Goal: Information Seeking & Learning: Learn about a topic

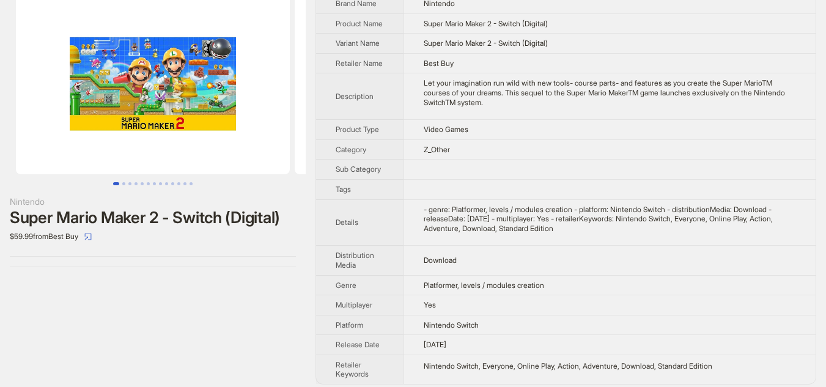
scroll to position [58, 0]
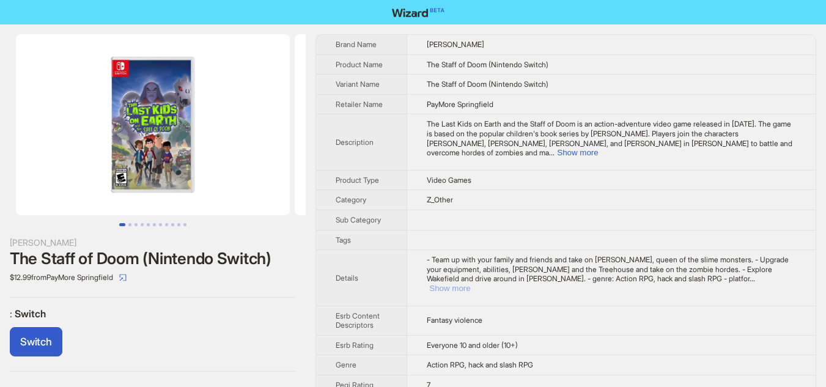
click at [470, 284] on button "Show more" at bounding box center [449, 288] width 41 height 9
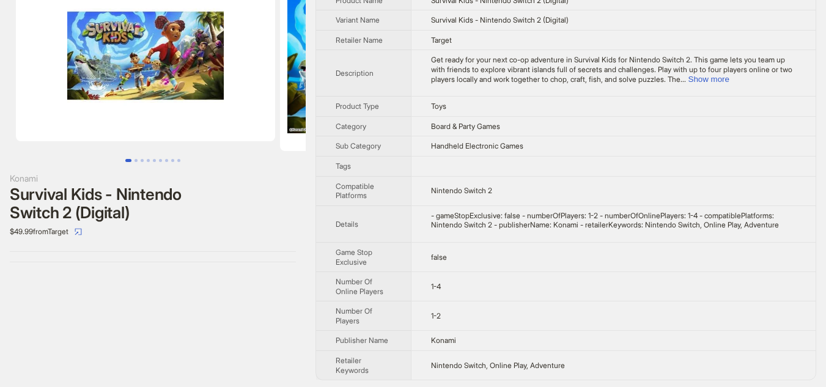
scroll to position [6, 0]
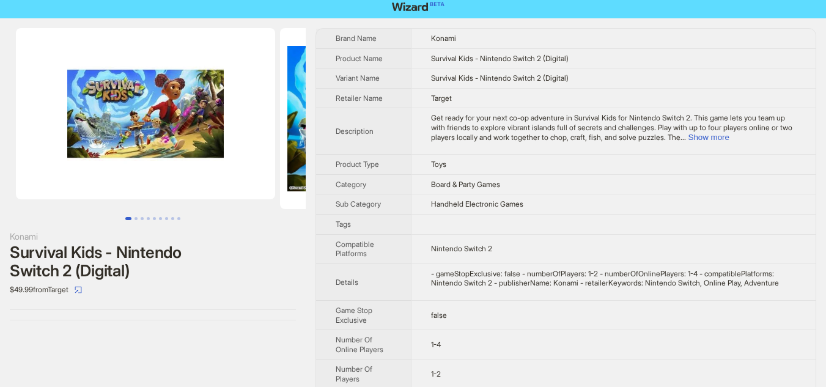
click at [598, 164] on td "Toys" at bounding box center [613, 165] width 405 height 20
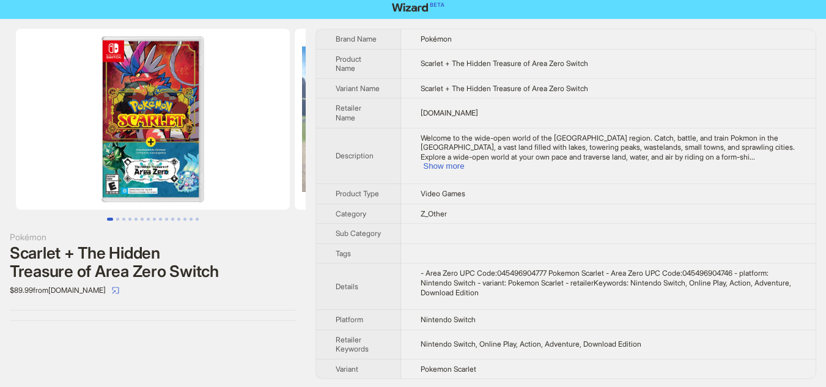
scroll to position [7, 0]
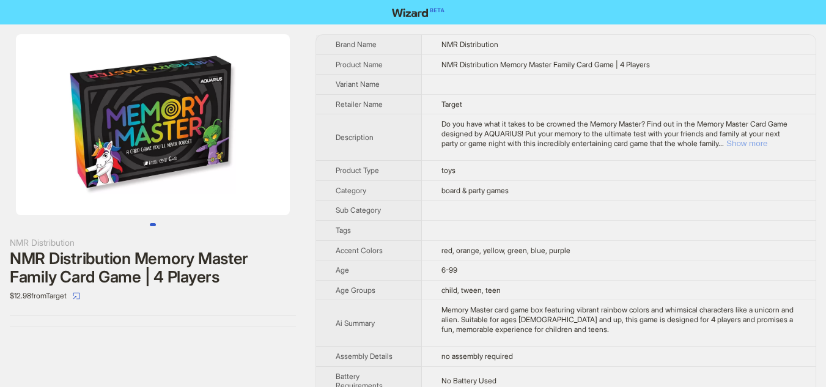
click at [768, 144] on button "Show more" at bounding box center [747, 143] width 41 height 9
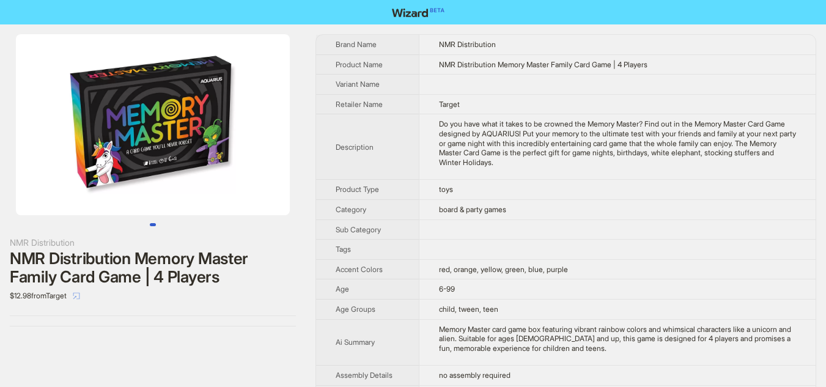
click at [80, 297] on icon "select" at bounding box center [76, 295] width 7 height 7
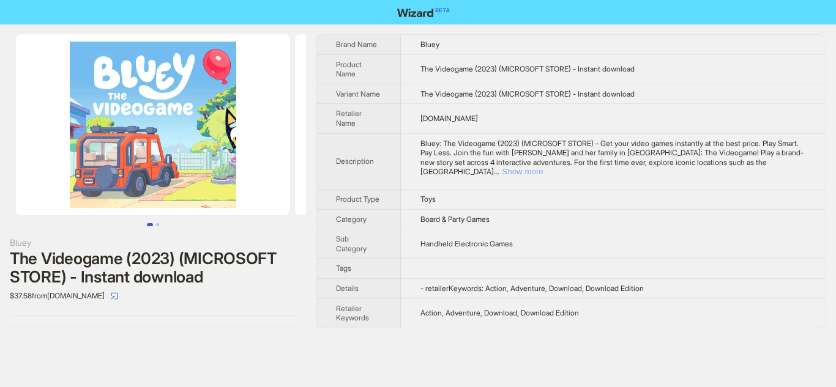
click at [543, 167] on button "Show more" at bounding box center [522, 171] width 41 height 9
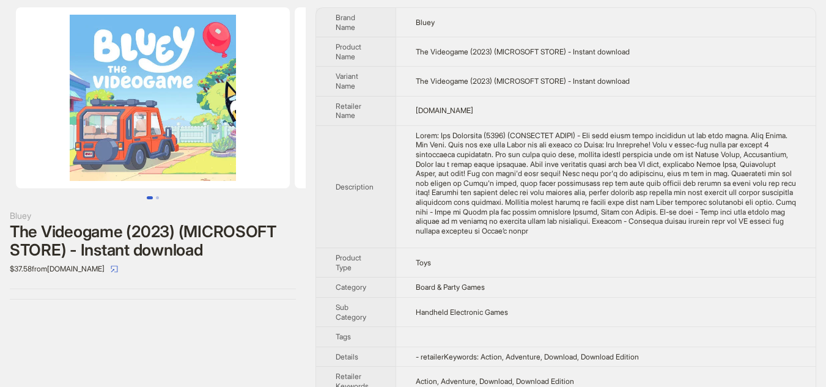
scroll to position [46, 0]
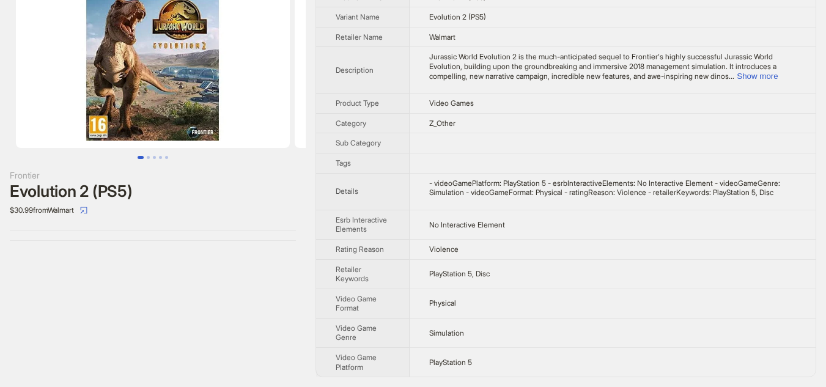
scroll to position [77, 0]
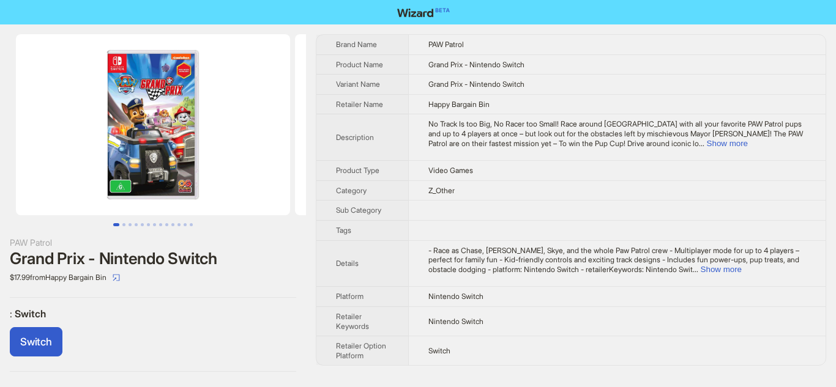
click at [212, 329] on div "Switch" at bounding box center [153, 344] width 286 height 34
click at [279, 17] on nav at bounding box center [418, 12] width 836 height 24
click at [458, 151] on td "No Track Is too Big, No Racer too Small! Race around Adventure Bay with all you…" at bounding box center [616, 137] width 417 height 46
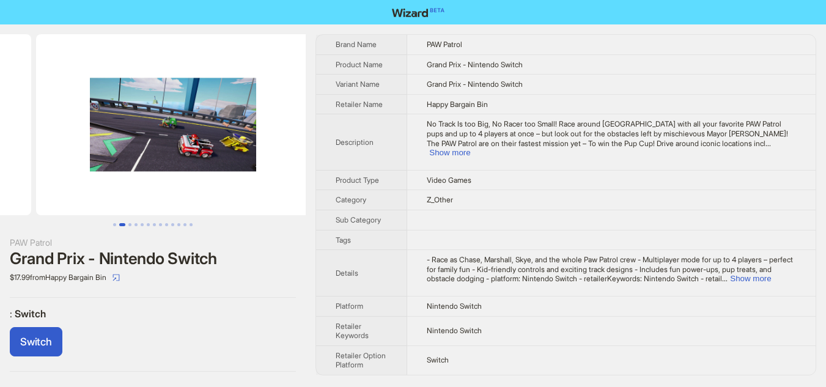
drag, startPoint x: 257, startPoint y: 171, endPoint x: 84, endPoint y: 170, distance: 172.5
click at [84, 170] on ul at bounding box center [153, 124] width 306 height 181
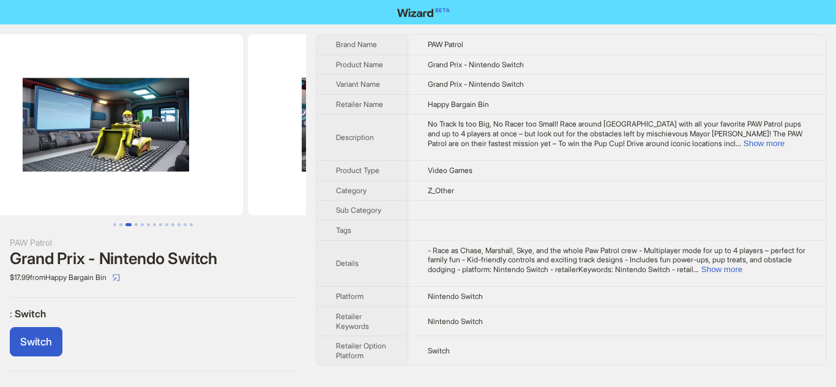
drag, startPoint x: 217, startPoint y: 164, endPoint x: 0, endPoint y: 168, distance: 217.2
click at [0, 168] on ul at bounding box center [153, 124] width 306 height 181
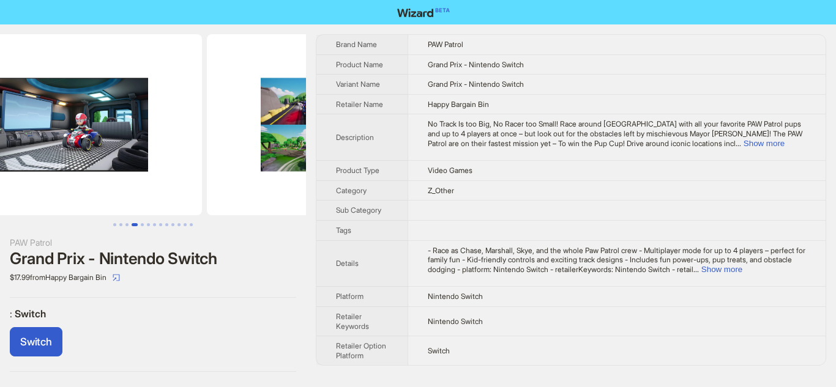
drag, startPoint x: 248, startPoint y: 163, endPoint x: 4, endPoint y: 166, distance: 244.7
click at [4, 166] on ul at bounding box center [153, 124] width 306 height 181
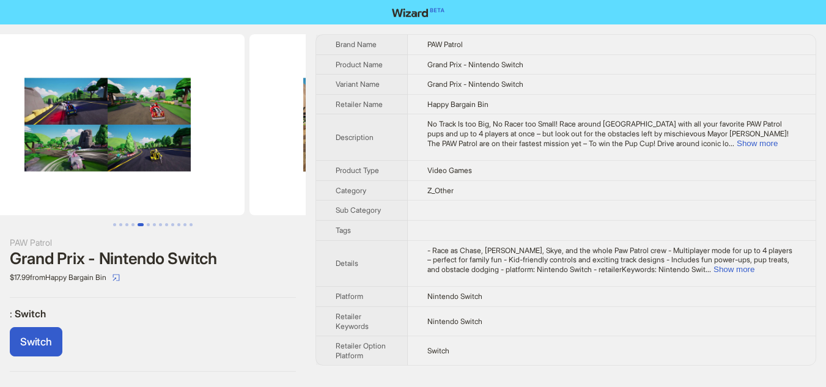
drag, startPoint x: 216, startPoint y: 166, endPoint x: 0, endPoint y: 168, distance: 215.9
click at [0, 168] on ul at bounding box center [153, 124] width 306 height 181
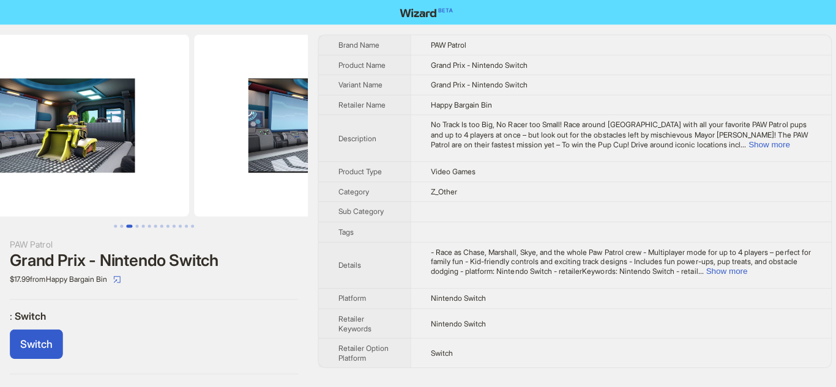
drag, startPoint x: 259, startPoint y: 165, endPoint x: 563, endPoint y: 172, distance: 304.1
click at [563, 172] on div "PAW Patrol Grand Prix - Nintendo Switch $17.99 from Happy Bargain Bin : Switch …" at bounding box center [418, 202] width 836 height 357
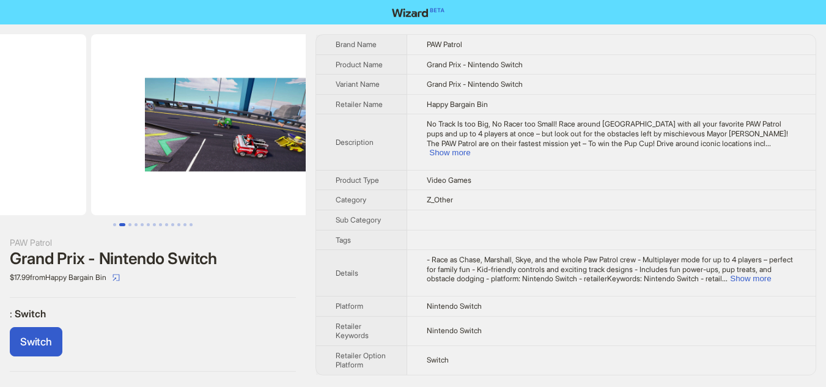
drag, startPoint x: 91, startPoint y: 146, endPoint x: 327, endPoint y: 149, distance: 236.1
click at [327, 149] on div "PAW Patrol Grand Prix - Nintendo Switch $17.99 from Happy Bargain Bin : Switch …" at bounding box center [413, 204] width 826 height 361
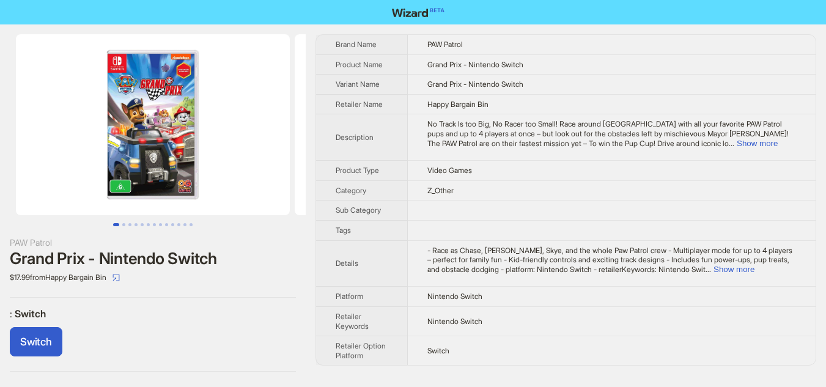
click at [530, 147] on div "PAW Patrol Grand Prix - Nintendo Switch $17.99 from Happy Bargain Bin : Switch …" at bounding box center [413, 202] width 826 height 357
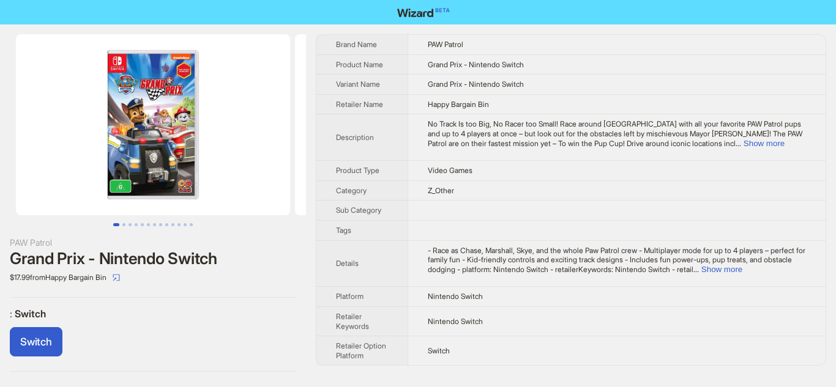
scroll to position [0, 350]
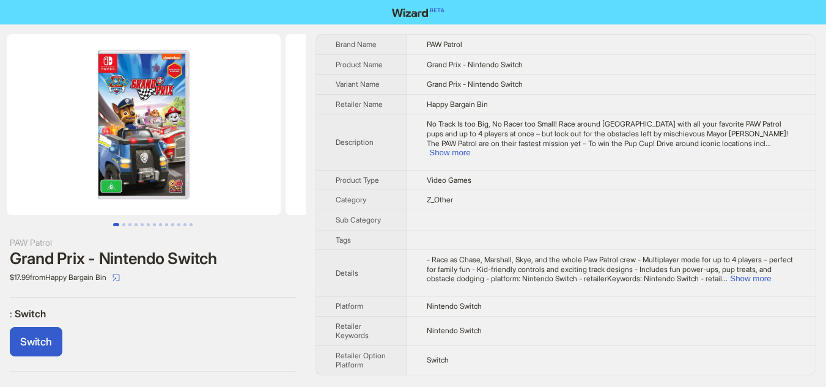
scroll to position [0, 7]
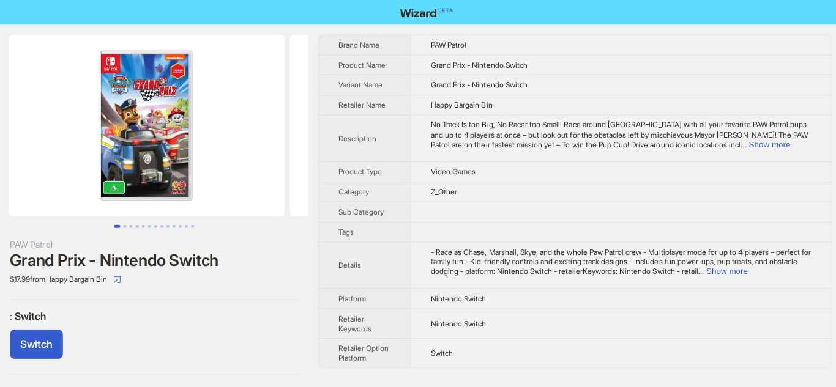
drag, startPoint x: 256, startPoint y: 138, endPoint x: 251, endPoint y: 166, distance: 29.2
click at [251, 166] on img at bounding box center [146, 124] width 274 height 181
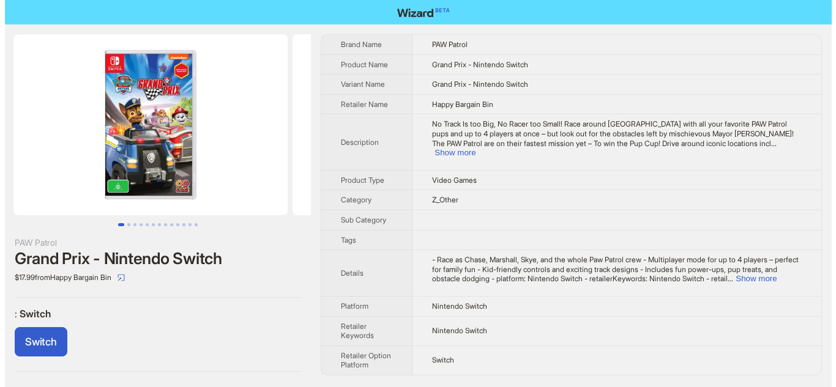
scroll to position [0, 0]
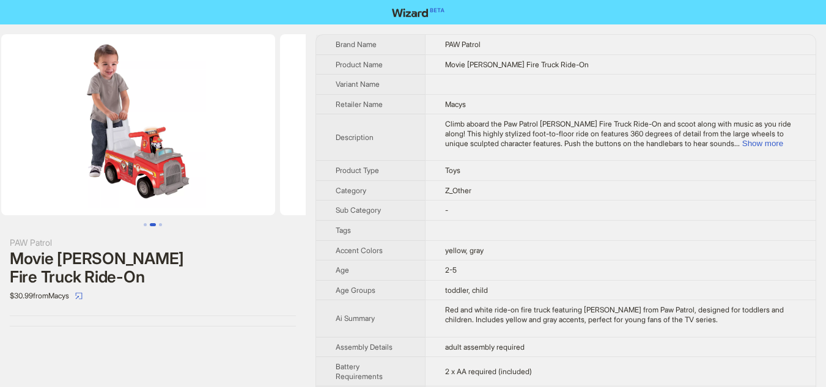
drag, startPoint x: 246, startPoint y: 161, endPoint x: 51, endPoint y: 149, distance: 196.1
click at [51, 149] on ul at bounding box center [153, 124] width 306 height 181
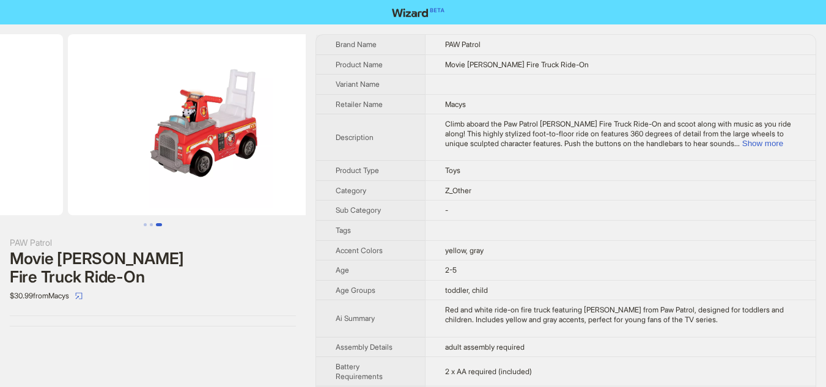
drag, startPoint x: 209, startPoint y: 155, endPoint x: 48, endPoint y: 138, distance: 161.8
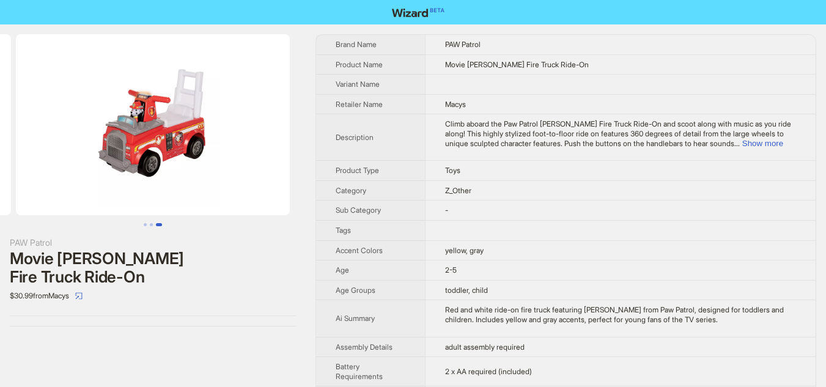
scroll to position [0, 558]
drag, startPoint x: 237, startPoint y: 149, endPoint x: 65, endPoint y: 130, distance: 172.9
click at [65, 130] on img at bounding box center [153, 124] width 274 height 181
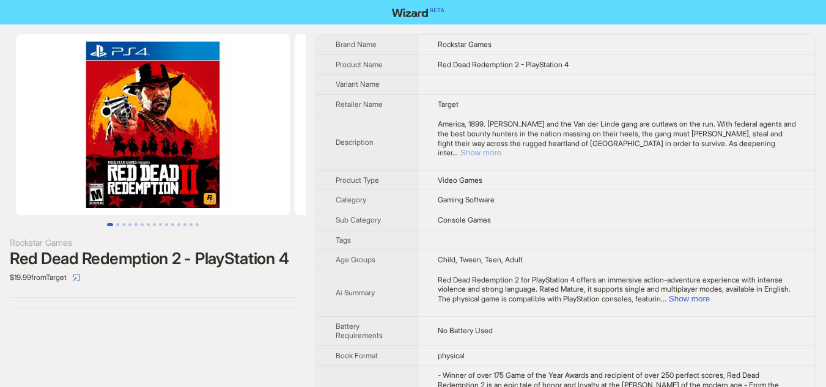
click at [502, 148] on button "Show more" at bounding box center [481, 152] width 41 height 9
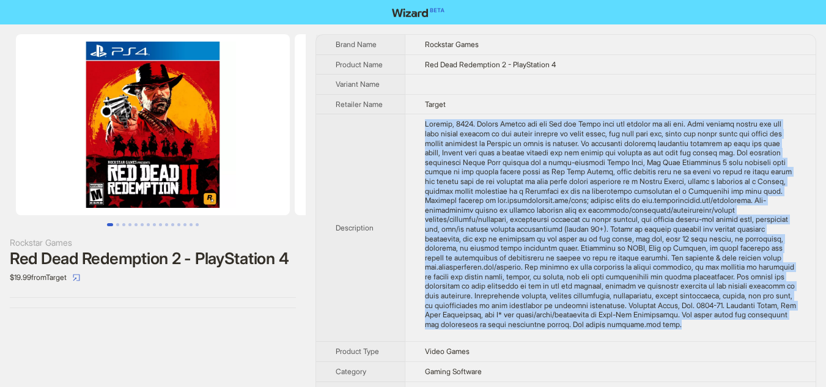
drag, startPoint x: 425, startPoint y: 125, endPoint x: 732, endPoint y: 337, distance: 372.8
click at [732, 329] on div "America, 1899. Arthur Morgan and the Van der Linde gang are outlaws on the run.…" at bounding box center [610, 224] width 371 height 210
copy div "America, 1899. Arthur Morgan and the Van der Linde gang are outlaws on the run.…"
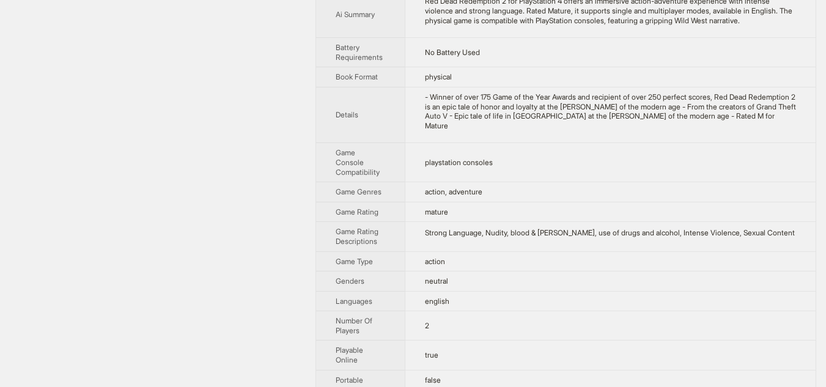
scroll to position [489, 0]
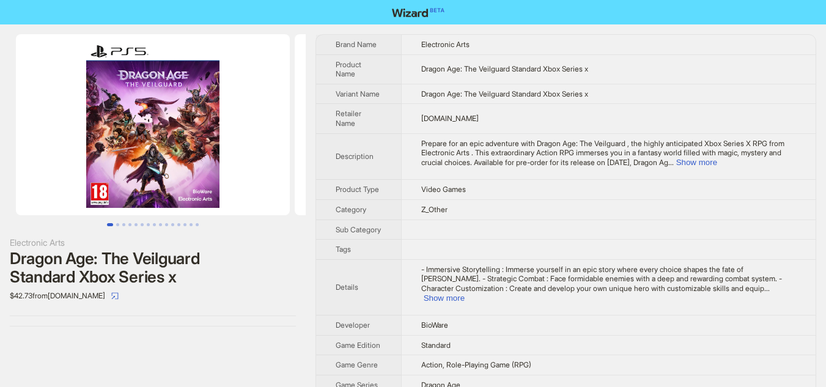
click at [423, 141] on span "Prepare for an epic adventure with Dragon Age: The Veilguard , the highly antic…" at bounding box center [602, 153] width 363 height 28
click at [717, 160] on button "Show more" at bounding box center [696, 162] width 41 height 9
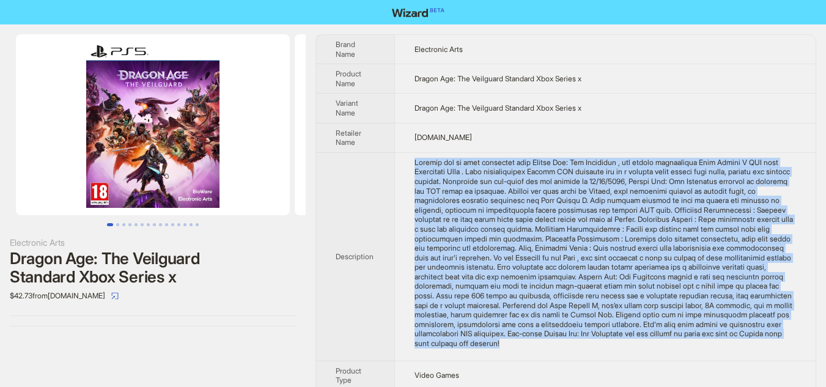
drag, startPoint x: 413, startPoint y: 163, endPoint x: 555, endPoint y: 361, distance: 243.4
click at [555, 361] on td at bounding box center [605, 256] width 421 height 209
copy div "Prepare for an epic adventure with Dragon Age: The Veilguard , the highly antic…"
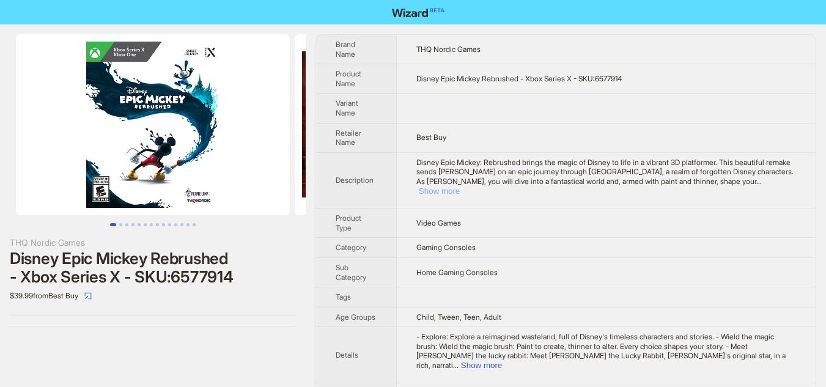
click at [460, 187] on button "Show more" at bounding box center [439, 191] width 41 height 9
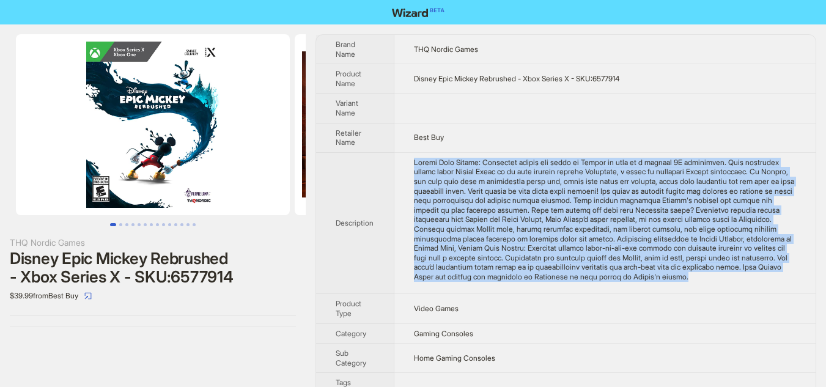
drag, startPoint x: 416, startPoint y: 163, endPoint x: 514, endPoint y: 291, distance: 161.4
click at [514, 282] on div "Disney Epic Mickey: Rebrushed brings the magic of Disney to life in a vibrant 3…" at bounding box center [605, 220] width 382 height 124
copy div "Disney Epic Mickey: Rebrushed brings the magic of Disney to life in a vibrant 3…"
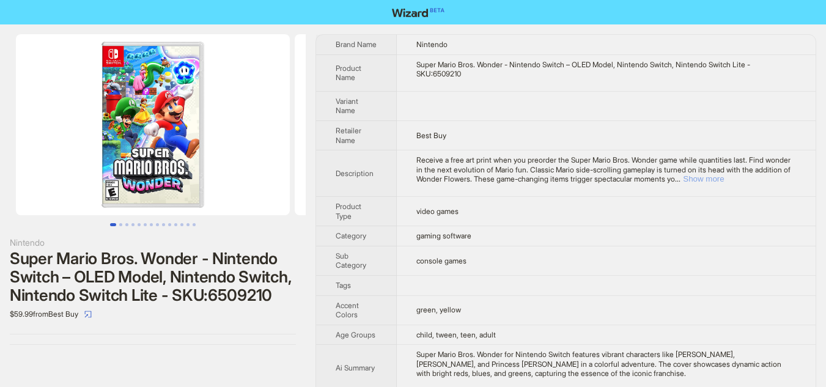
click at [724, 178] on button "Show more" at bounding box center [703, 178] width 41 height 9
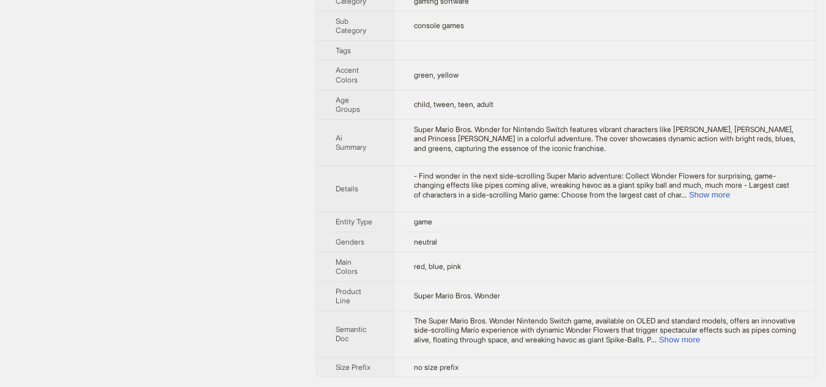
scroll to position [435, 0]
click at [730, 192] on button "Show more" at bounding box center [709, 194] width 41 height 9
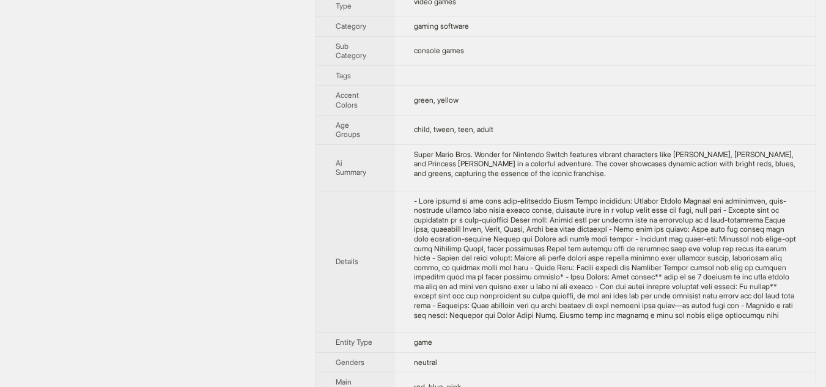
scroll to position [540, 0]
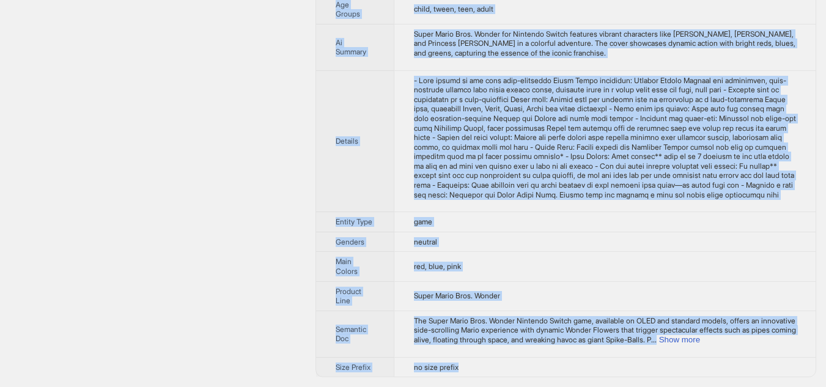
drag, startPoint x: 336, startPoint y: 44, endPoint x: 505, endPoint y: 371, distance: 367.9
copy tbody "Brand Name Nintendo Product Name Super Mario Bros. Wonder - Nintendo Switch – O…"
click at [508, 240] on td "neutral" at bounding box center [605, 242] width 422 height 20
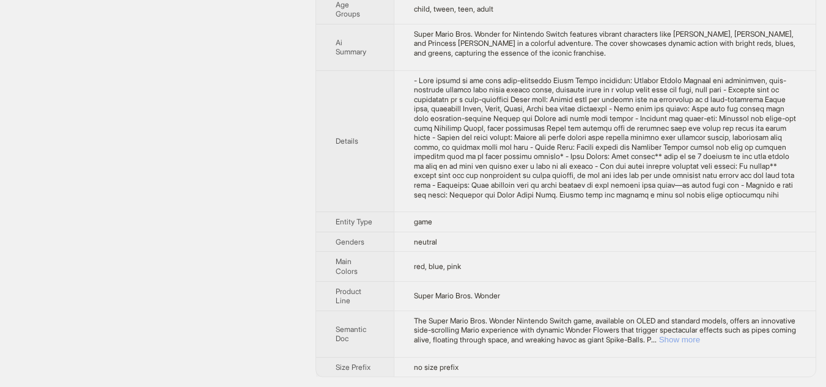
click at [700, 338] on button "Show more" at bounding box center [679, 339] width 41 height 9
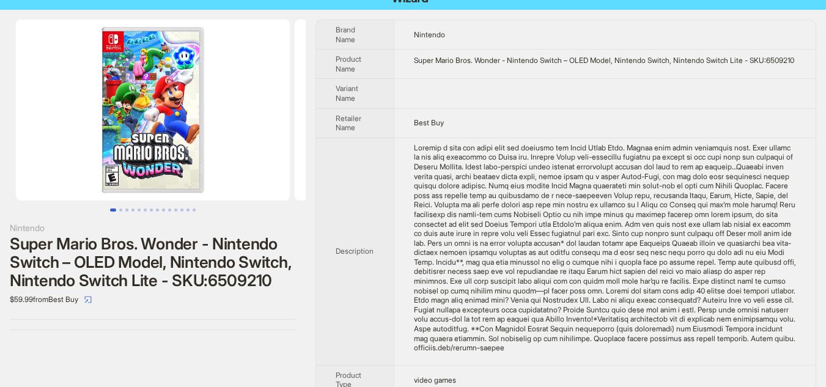
scroll to position [0, 0]
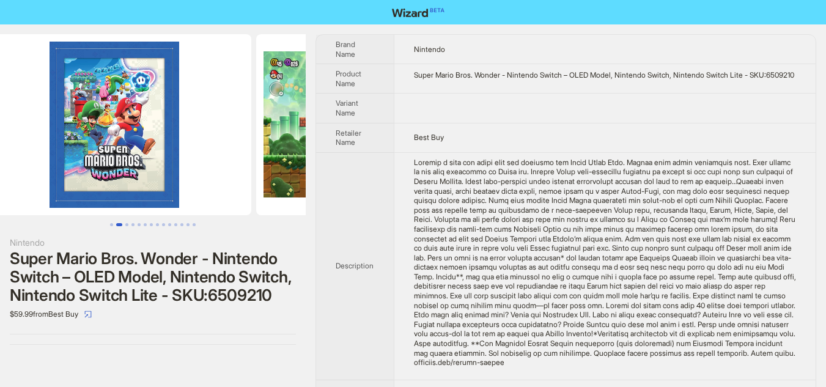
scroll to position [0, 332]
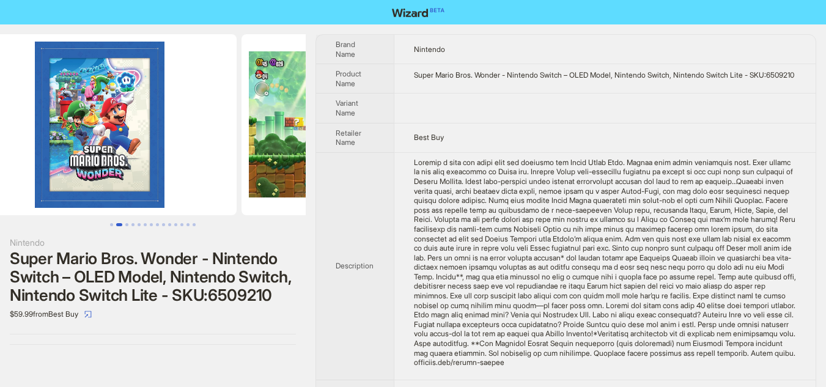
drag, startPoint x: 270, startPoint y: 156, endPoint x: 49, endPoint y: 156, distance: 221.4
click at [49, 156] on ul at bounding box center [153, 124] width 306 height 181
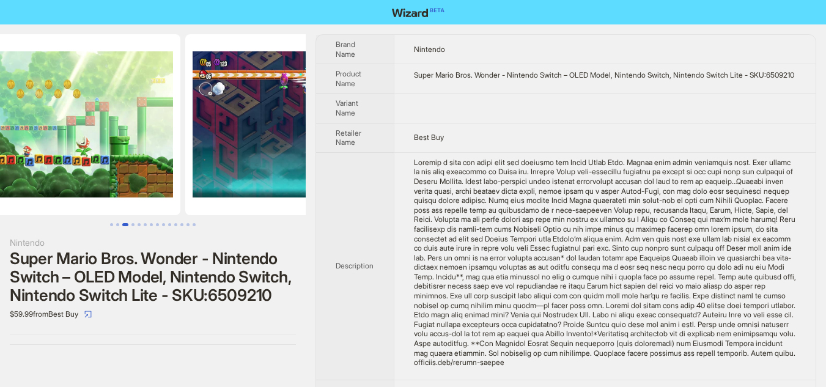
drag, startPoint x: 253, startPoint y: 177, endPoint x: 0, endPoint y: 176, distance: 252.6
click at [0, 176] on ul at bounding box center [153, 124] width 306 height 181
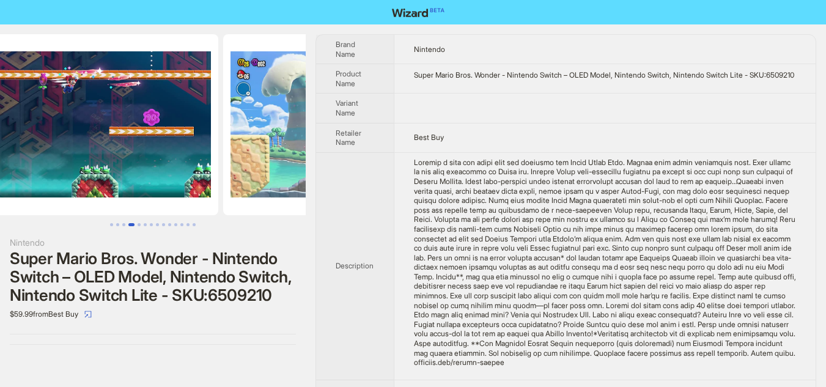
drag, startPoint x: 234, startPoint y: 169, endPoint x: 0, endPoint y: 158, distance: 233.9
click at [0, 158] on ul at bounding box center [153, 124] width 306 height 181
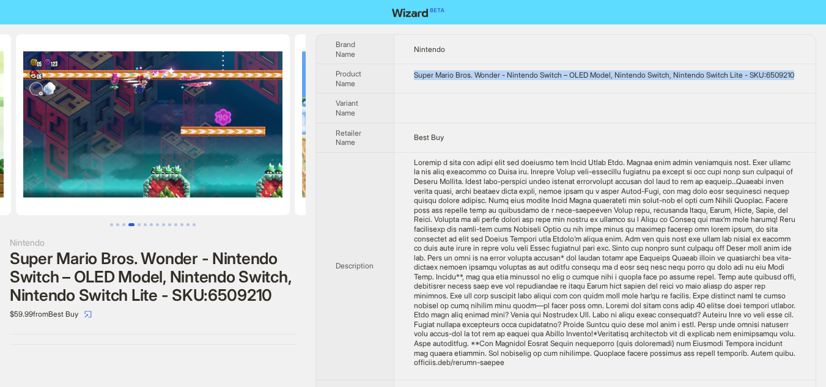
drag, startPoint x: 415, startPoint y: 74, endPoint x: 469, endPoint y: 84, distance: 54.7
click at [469, 80] on div "Super Mario Bros. Wonder - Nintendo Switch – OLED Model, Nintendo Switch, Ninte…" at bounding box center [605, 75] width 382 height 10
copy div "Super Mario Bros. Wonder - Nintendo Switch – OLED Model, Nintendo Switch, Ninte…"
click at [491, 89] on td "Super Mario Bros. Wonder - Nintendo Switch – OLED Model, Nintendo Switch, Ninte…" at bounding box center [605, 78] width 422 height 29
drag, startPoint x: 415, startPoint y: 75, endPoint x: 472, endPoint y: 88, distance: 57.7
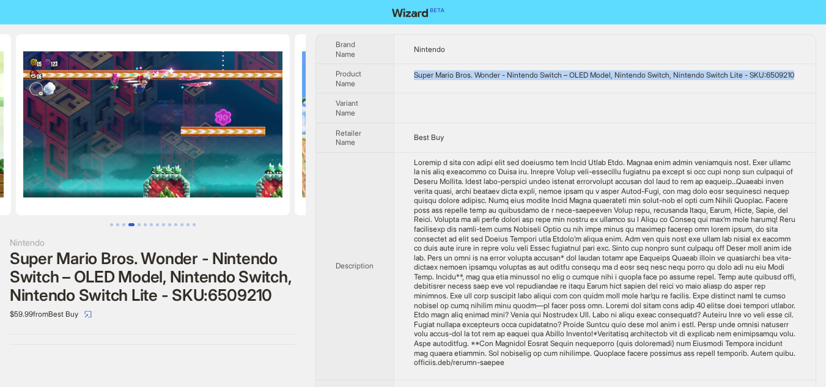
click at [472, 80] on div "Super Mario Bros. Wonder - Nintendo Switch – OLED Model, Nintendo Switch, Ninte…" at bounding box center [605, 75] width 382 height 10
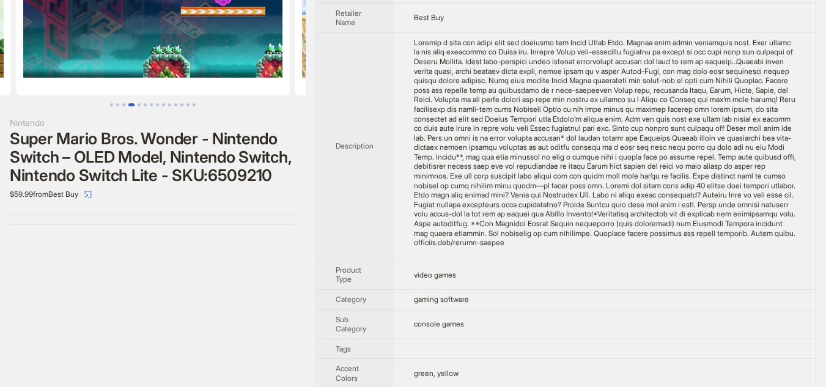
scroll to position [122, 0]
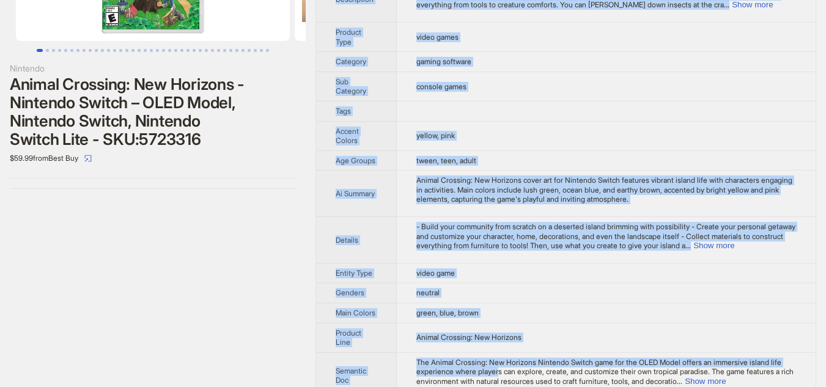
scroll to position [216, 0]
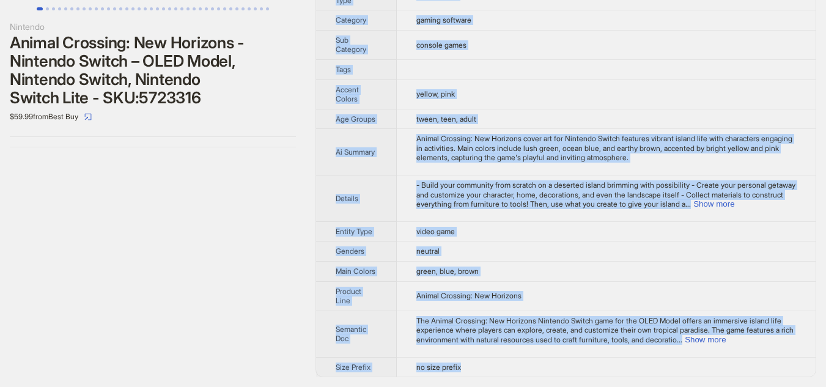
drag, startPoint x: 336, startPoint y: 45, endPoint x: 539, endPoint y: 364, distance: 378.7
click at [539, 364] on tbody "Brand Name Nintendo Product Name Animal Crossing: New Horizons - Nintendo Switc…" at bounding box center [566, 98] width 500 height 558
copy tbody "Brand Name Nintendo Product Name Animal Crossing: New Horizons - Nintendo Switc…"
click at [544, 260] on td "neutral" at bounding box center [606, 252] width 419 height 20
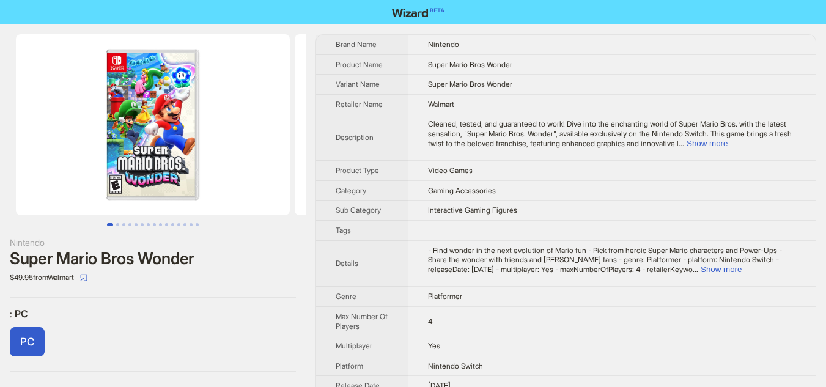
scroll to position [78, 0]
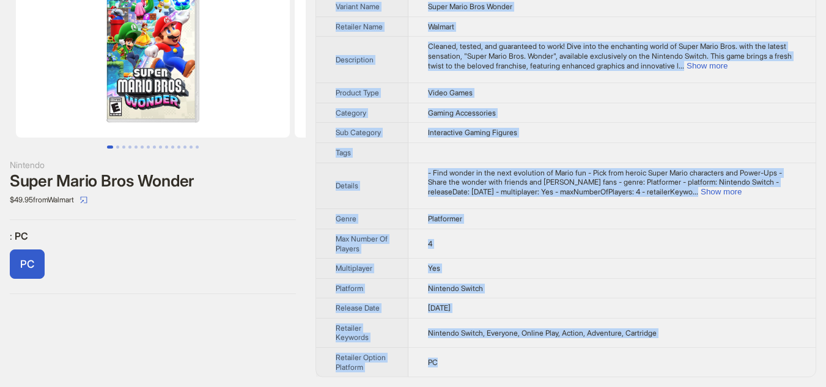
drag, startPoint x: 336, startPoint y: 44, endPoint x: 494, endPoint y: 369, distance: 361.1
click at [494, 369] on tbody "Brand Name Nintendo Product Name Super Mario Bros Wonder Variant Name Super Mar…" at bounding box center [566, 167] width 500 height 420
copy tbody "Brand Name Nintendo Product Name Super Mario Bros Wonder Variant Name Super Mar…"
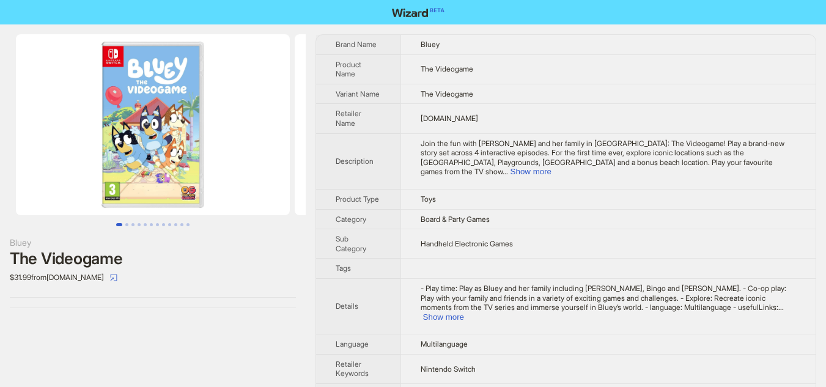
scroll to position [7, 0]
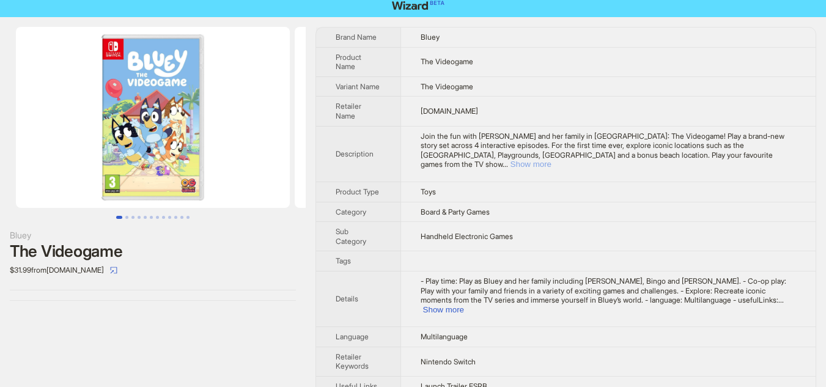
click at [552, 160] on button "Show more" at bounding box center [531, 164] width 41 height 9
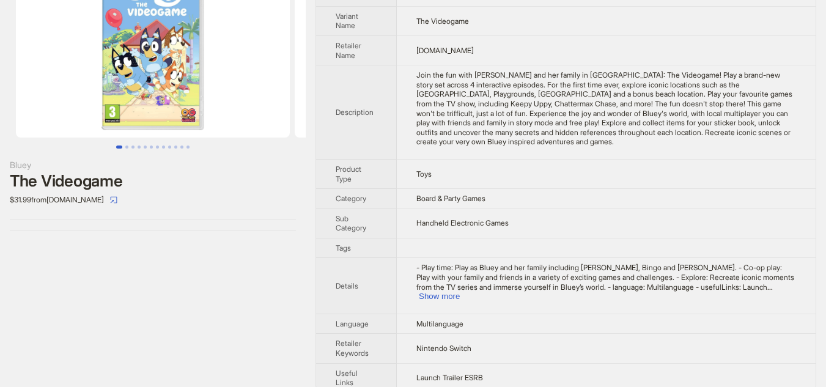
scroll to position [84, 0]
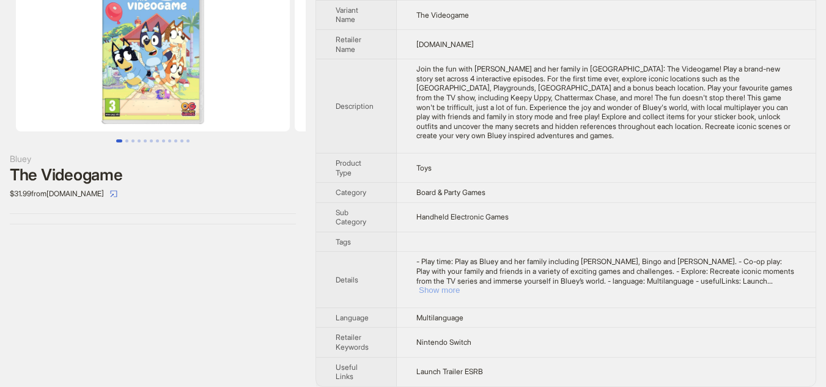
click at [460, 289] on button "Show more" at bounding box center [439, 290] width 41 height 9
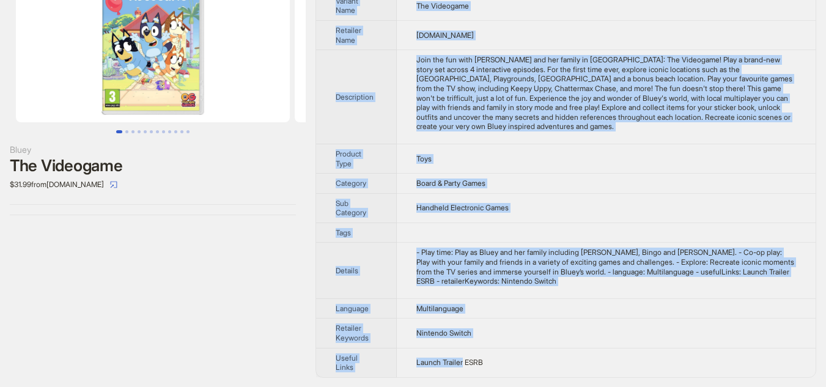
scroll to position [94, 0]
drag, startPoint x: 336, startPoint y: 43, endPoint x: 506, endPoint y: 372, distance: 370.4
click at [506, 372] on tbody "Brand Name Bluey Product Name The Videogame Variant Name The Videogame Retailer…" at bounding box center [566, 158] width 500 height 435
copy tbody "Brand Name Bluey Product Name The Videogame Variant Name The Videogame Retailer…"
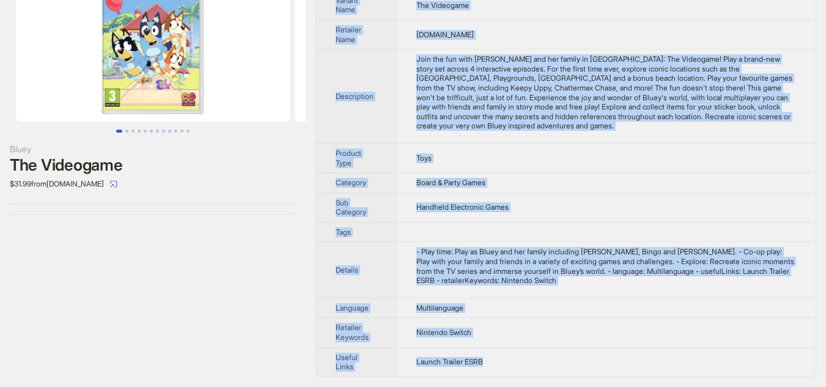
click at [577, 39] on td "[DOMAIN_NAME]" at bounding box center [606, 34] width 419 height 29
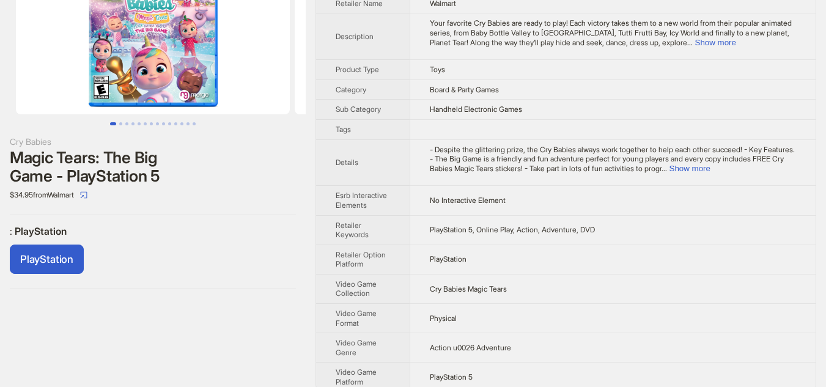
scroll to position [116, 0]
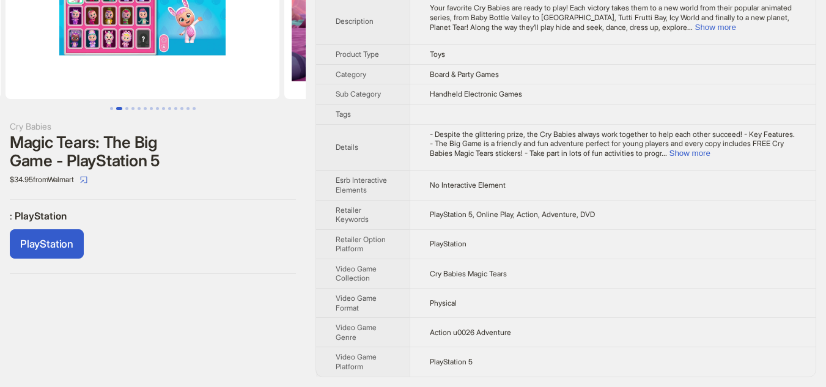
drag, startPoint x: 248, startPoint y: 61, endPoint x: 56, endPoint y: 54, distance: 192.8
click at [56, 54] on ul at bounding box center [153, 8] width 306 height 181
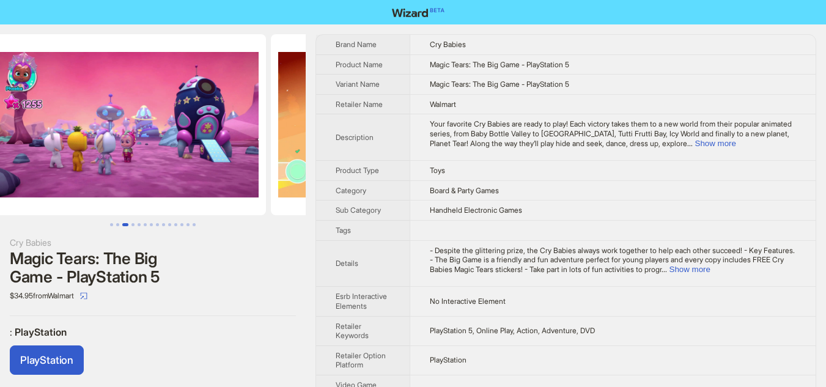
drag, startPoint x: 270, startPoint y: 108, endPoint x: 68, endPoint y: 108, distance: 201.8
click at [68, 108] on ul at bounding box center [153, 124] width 306 height 181
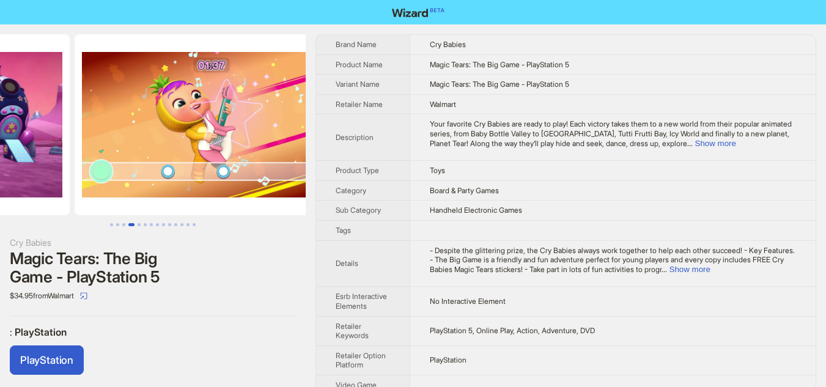
drag, startPoint x: 251, startPoint y: 139, endPoint x: 81, endPoint y: 127, distance: 170.4
click at [83, 128] on ul at bounding box center [153, 124] width 306 height 181
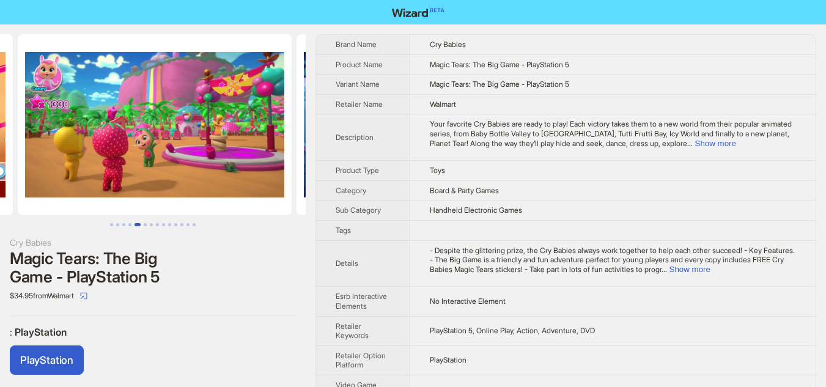
drag, startPoint x: 242, startPoint y: 139, endPoint x: 0, endPoint y: 113, distance: 243.0
click at [0, 113] on ul at bounding box center [153, 124] width 306 height 181
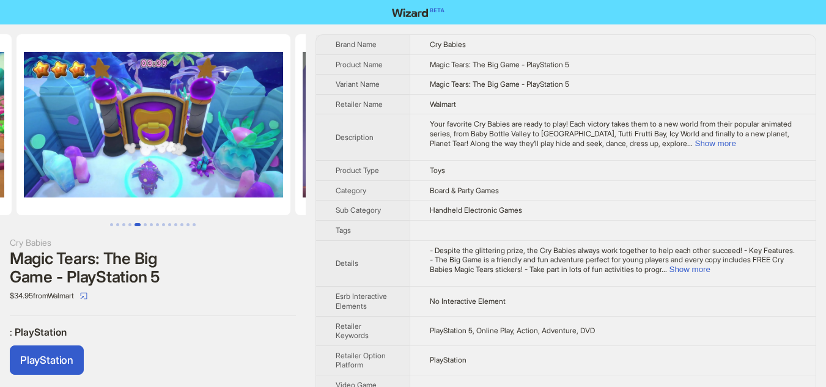
drag, startPoint x: 195, startPoint y: 132, endPoint x: 0, endPoint y: 108, distance: 196.0
click at [0, 109] on ul at bounding box center [153, 124] width 306 height 181
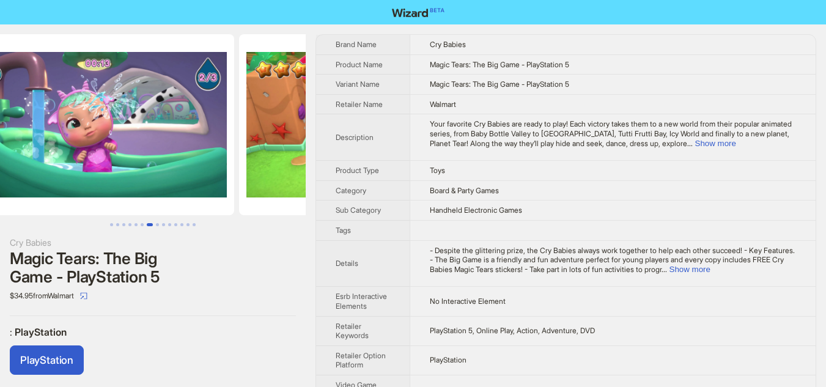
drag, startPoint x: 265, startPoint y: 136, endPoint x: 0, endPoint y: 138, distance: 265.5
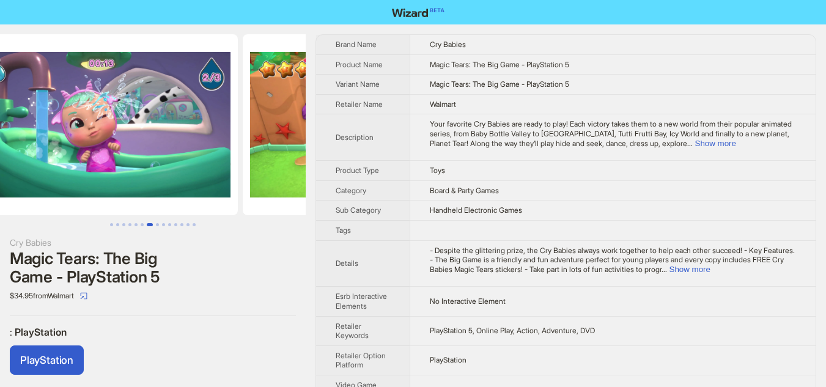
click at [2, 138] on ul at bounding box center [153, 124] width 306 height 181
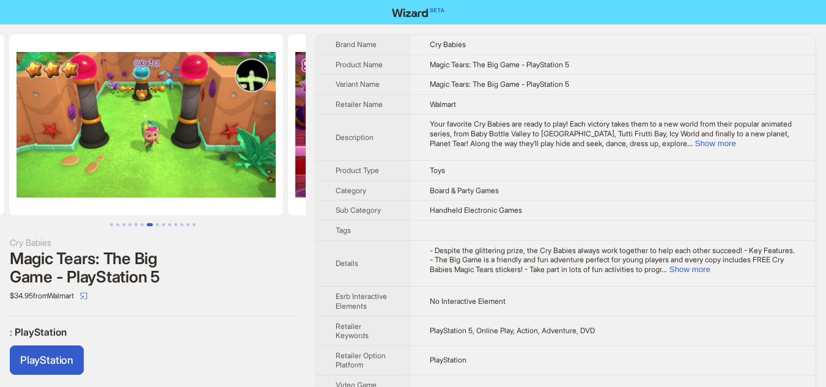
drag, startPoint x: 190, startPoint y: 146, endPoint x: 0, endPoint y: 127, distance: 191.2
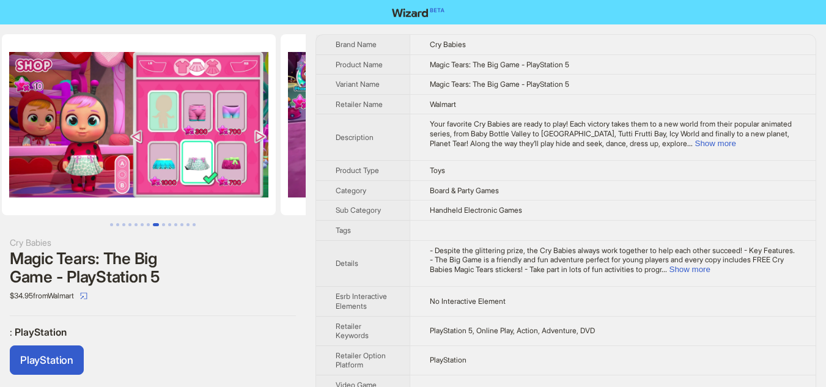
drag, startPoint x: 195, startPoint y: 135, endPoint x: 0, endPoint y: 121, distance: 195.6
click at [0, 121] on ul at bounding box center [153, 124] width 306 height 181
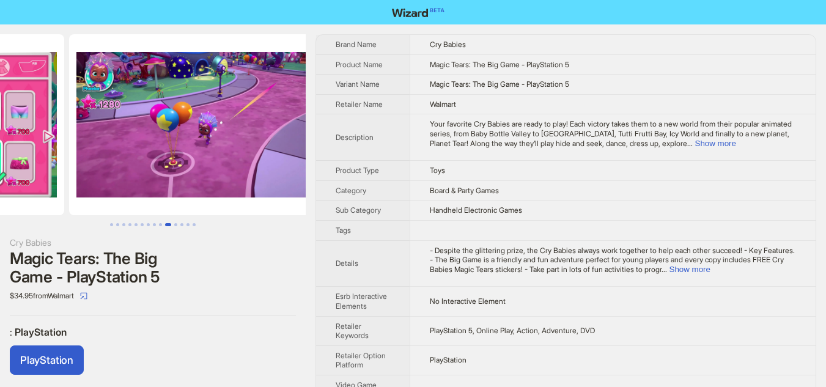
drag, startPoint x: 252, startPoint y: 124, endPoint x: 61, endPoint y: 125, distance: 190.8
click at [67, 124] on ul at bounding box center [153, 124] width 306 height 181
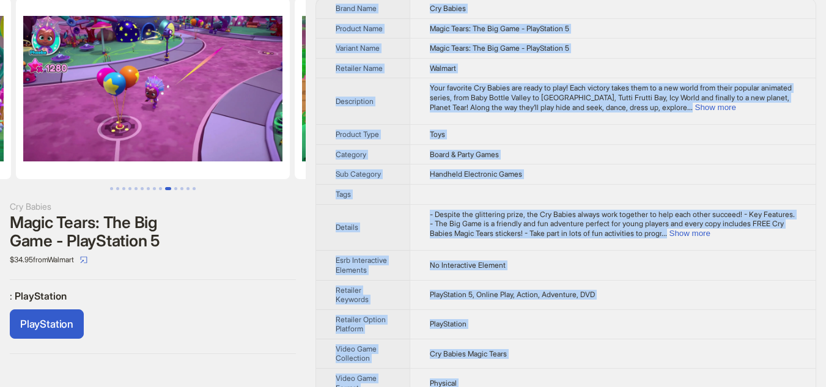
scroll to position [116, 0]
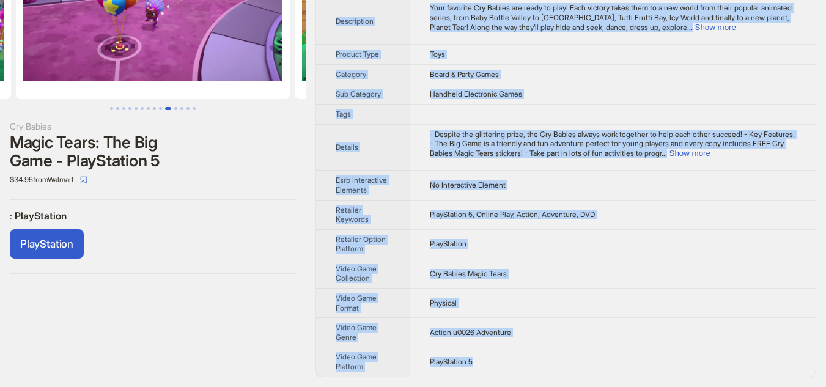
drag, startPoint x: 336, startPoint y: 46, endPoint x: 495, endPoint y: 363, distance: 354.8
click at [495, 363] on tbody "Brand Name Cry Babies Product Name Magic Tears: The Big Game - PlayStation 5 Va…" at bounding box center [566, 148] width 500 height 458
copy tbody "Brand Name Cry Babies Product Name Magic Tears: The Big Game - PlayStation 5 Va…"
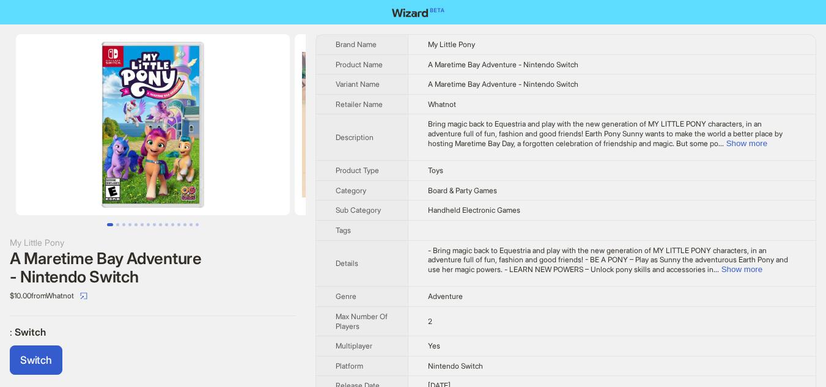
scroll to position [78, 0]
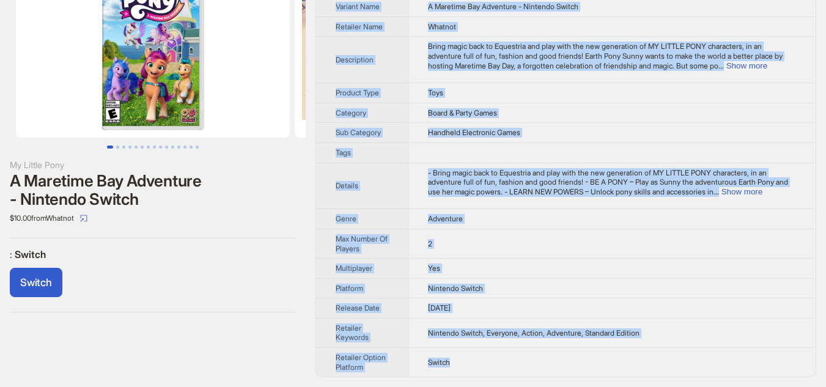
drag, startPoint x: 335, startPoint y: 43, endPoint x: 483, endPoint y: 365, distance: 354.7
click at [483, 365] on tbody "Brand Name My Little Pony Product Name A Maretime Bay Adventure - Nintendo Swit…" at bounding box center [566, 167] width 500 height 420
copy tbody "Lorem Ipsu Do Sitame Cons Adipisc Elit S Doeiusmo Tem Incididun - Utlabore Etdo…"
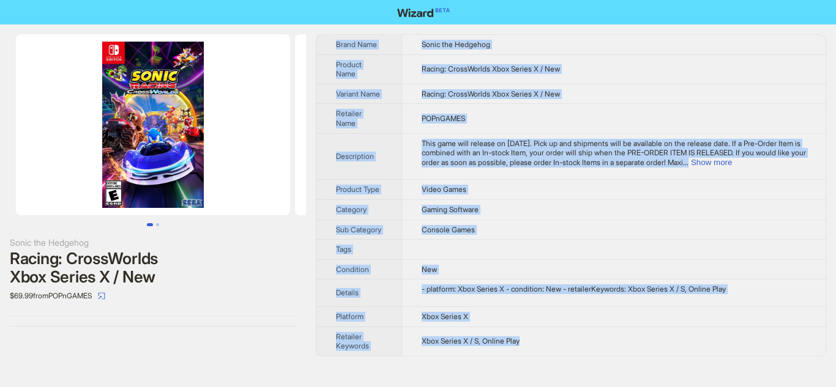
drag, startPoint x: 335, startPoint y: 45, endPoint x: 542, endPoint y: 363, distance: 379.9
click at [542, 356] on tbody "Brand Name Sonic the Hedgehog Product Name Racing: CrossWorlds Xbox Series X / …" at bounding box center [570, 195] width 509 height 321
copy tbody "Brand Name Sonic the Hedgehog Product Name Racing: CrossWorlds Xbox Series X / …"
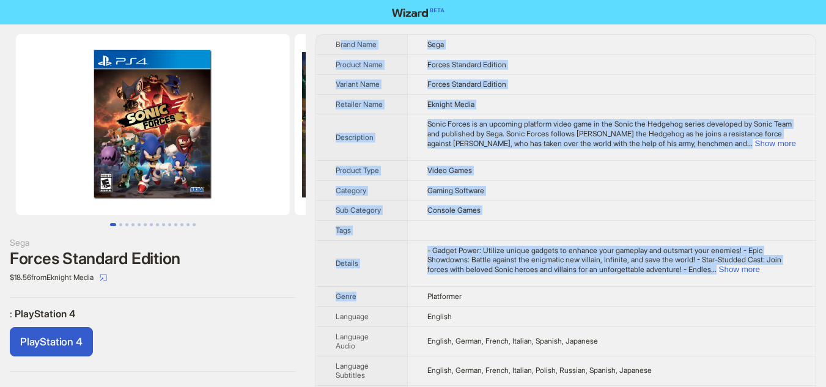
drag, startPoint x: 338, startPoint y: 45, endPoint x: 391, endPoint y: 304, distance: 264.1
click at [391, 304] on tbody "Brand Name Sega Product Name Forces Standard Edition Variant Name Forces Standa…" at bounding box center [566, 249] width 500 height 429
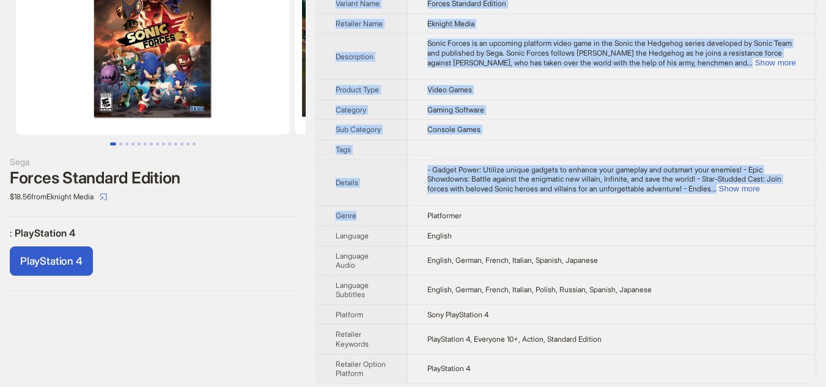
scroll to position [87, 0]
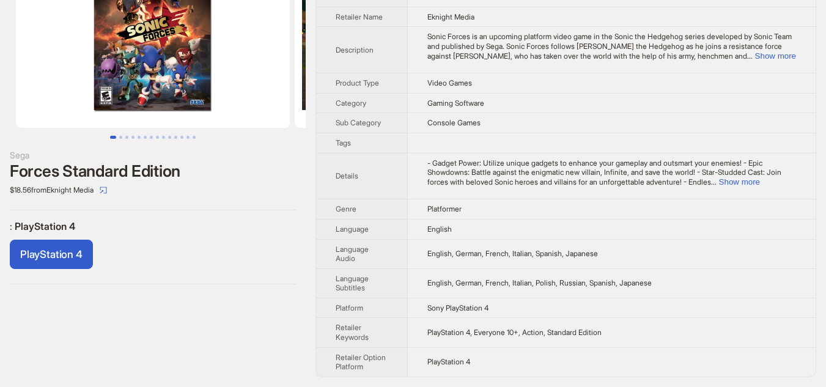
click at [481, 246] on td "English, German, French, Italian, Spanish, Japanese" at bounding box center [611, 253] width 409 height 29
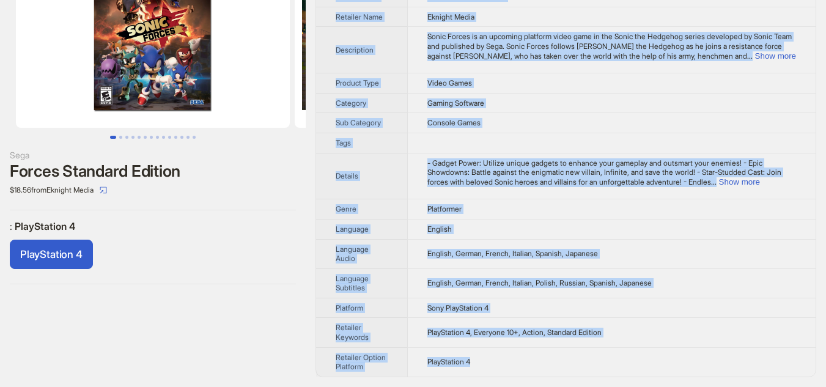
drag, startPoint x: 335, startPoint y: 42, endPoint x: 502, endPoint y: 366, distance: 364.6
click at [502, 366] on tbody "Brand Name Sega Product Name Forces Standard Edition Variant Name Forces Standa…" at bounding box center [566, 161] width 500 height 429
copy tbody "Brand Name Sega Product Name Forces Standard Edition Variant Name Forces Standa…"
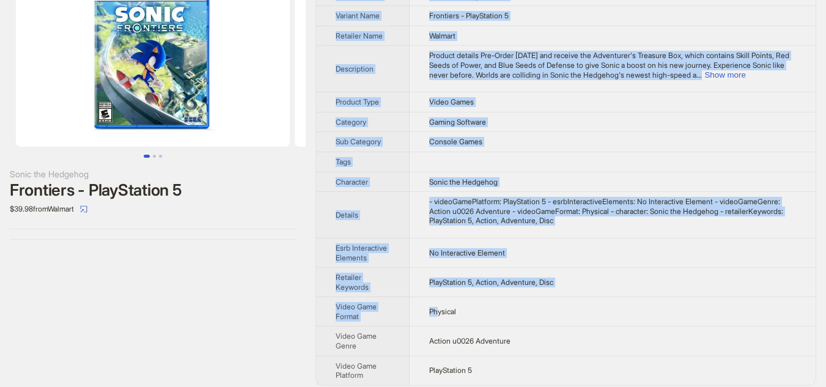
scroll to position [77, 0]
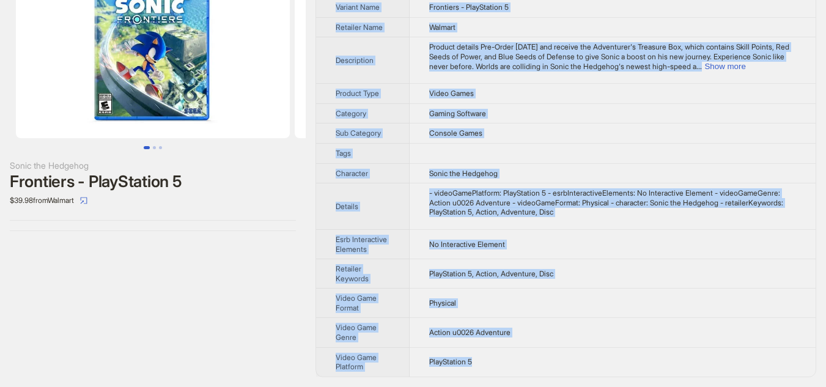
drag, startPoint x: 336, startPoint y: 46, endPoint x: 503, endPoint y: 368, distance: 362.8
click at [503, 368] on tbody "Brand Name Sonic the Hedgehog Product Name Frontiers - PlayStation 5 Variant Na…" at bounding box center [566, 167] width 500 height 419
copy tbody "Brand Name Sonic the Hedgehog Product Name Frontiers - PlayStation 5 Variant Na…"
